Goal: Transaction & Acquisition: Subscribe to service/newsletter

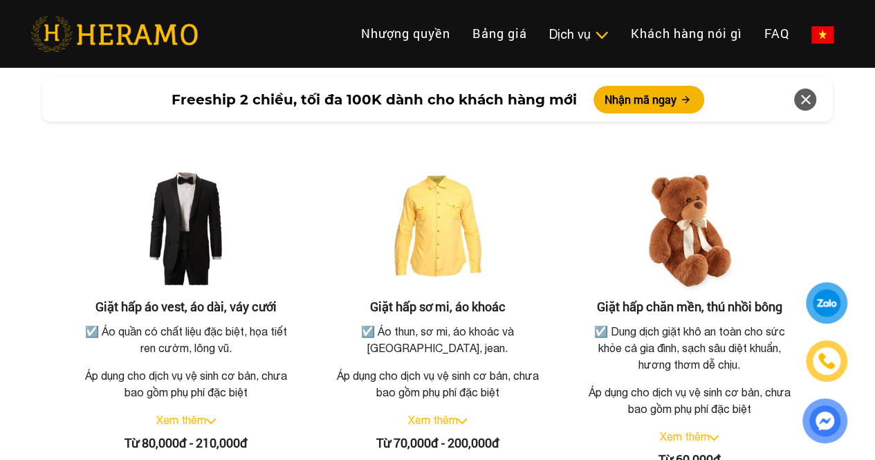
scroll to position [2494, 0]
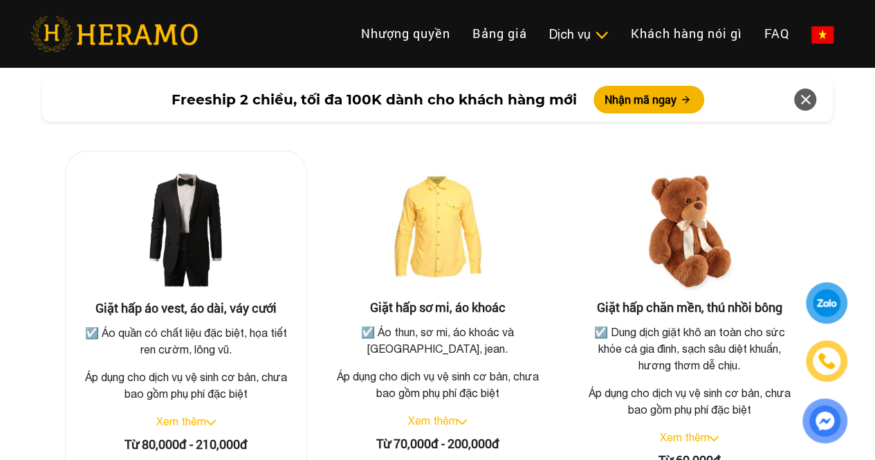
click at [249, 234] on img at bounding box center [186, 232] width 138 height 138
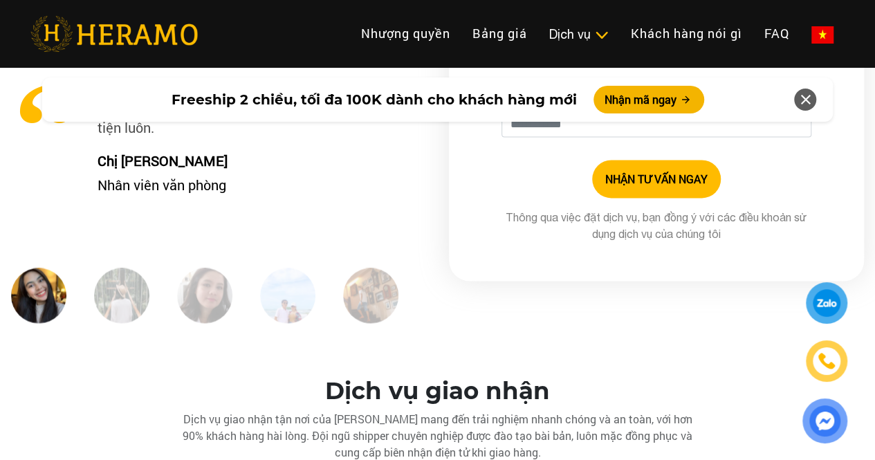
scroll to position [3599, 0]
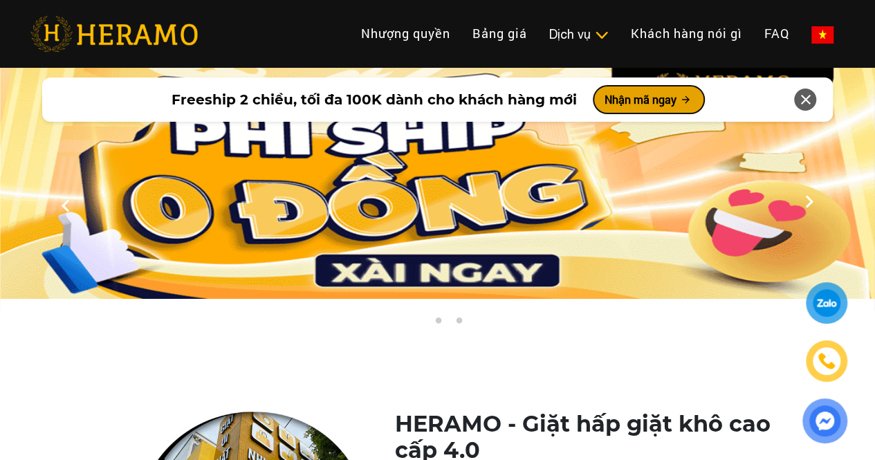
click at [627, 102] on button "Nhận mã ngay" at bounding box center [649, 100] width 111 height 28
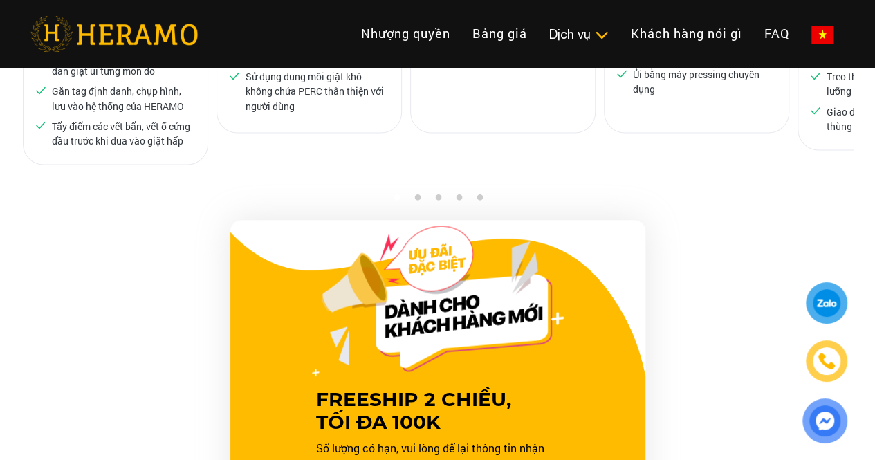
scroll to position [1406, 0]
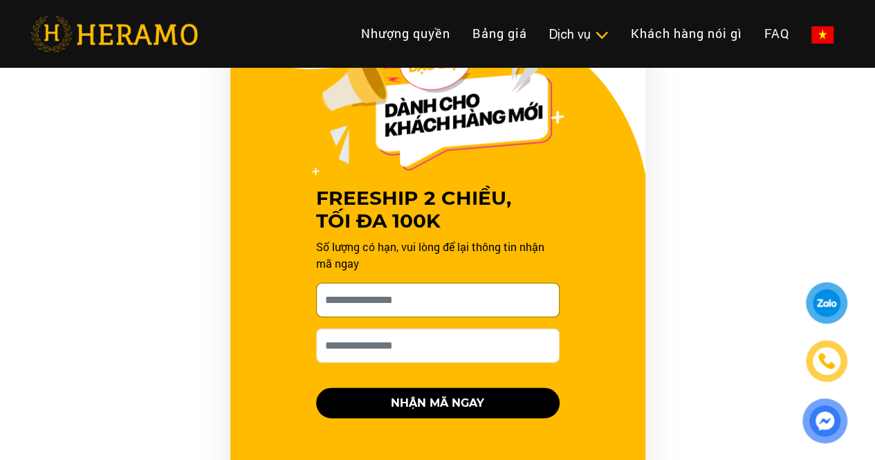
click at [509, 283] on input "Cho HERAMO xin tên của bạn nhé *" at bounding box center [438, 300] width 244 height 35
type input "*********"
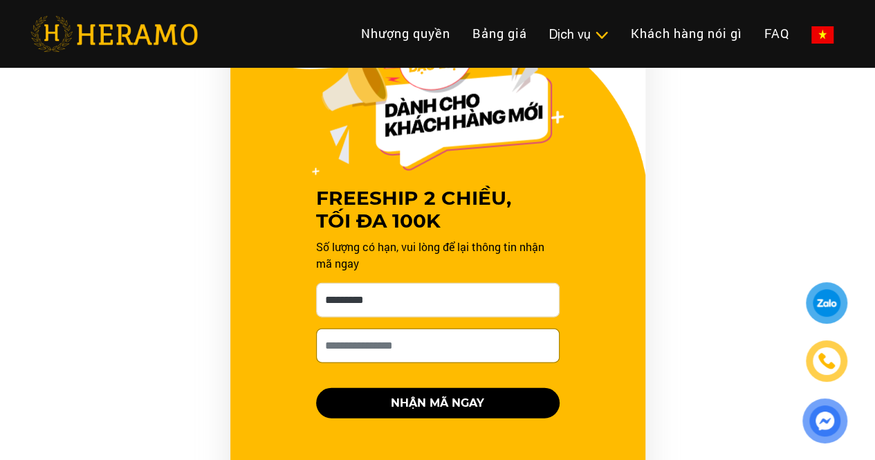
click at [515, 329] on input "Số điện thoại HERAMO có thể liên hệ là *" at bounding box center [438, 346] width 244 height 35
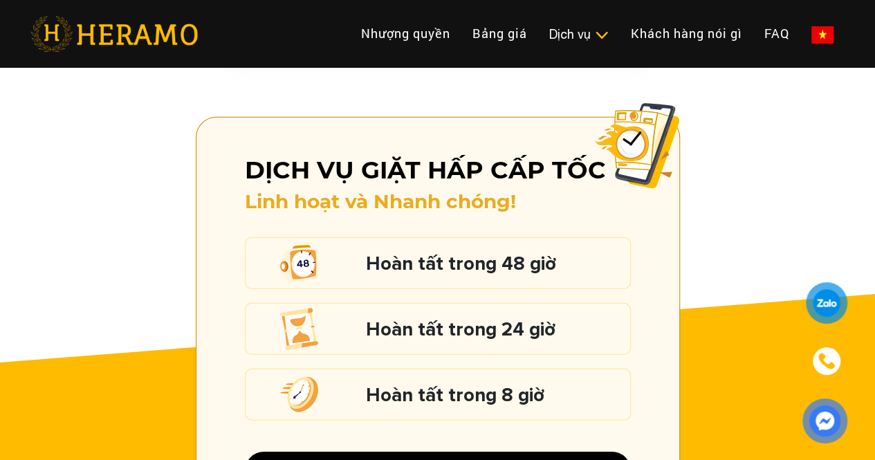
scroll to position [1874, 0]
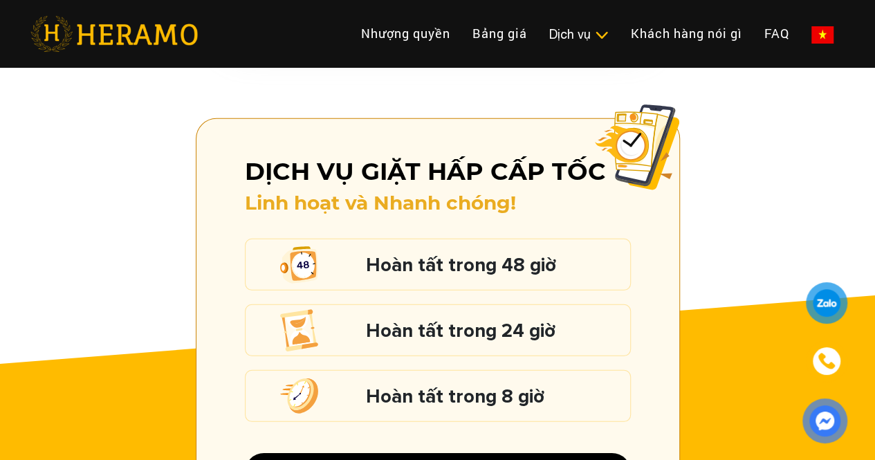
type input "**********"
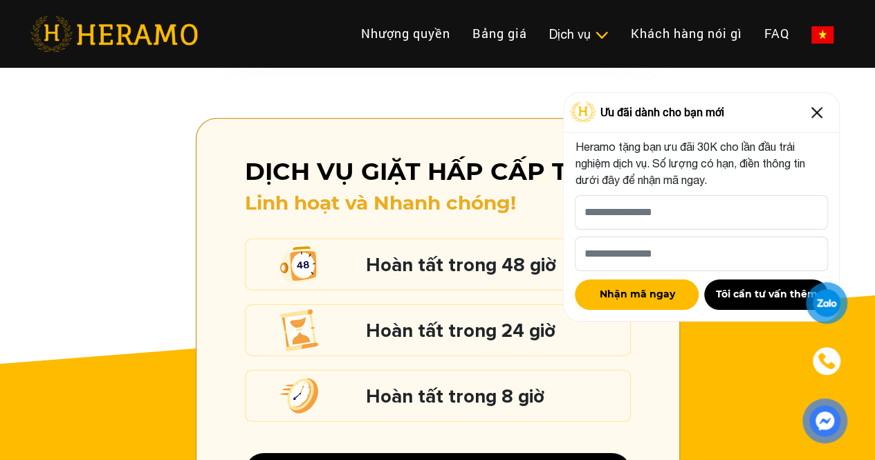
scroll to position [1723, 0]
